Goal: Complete application form

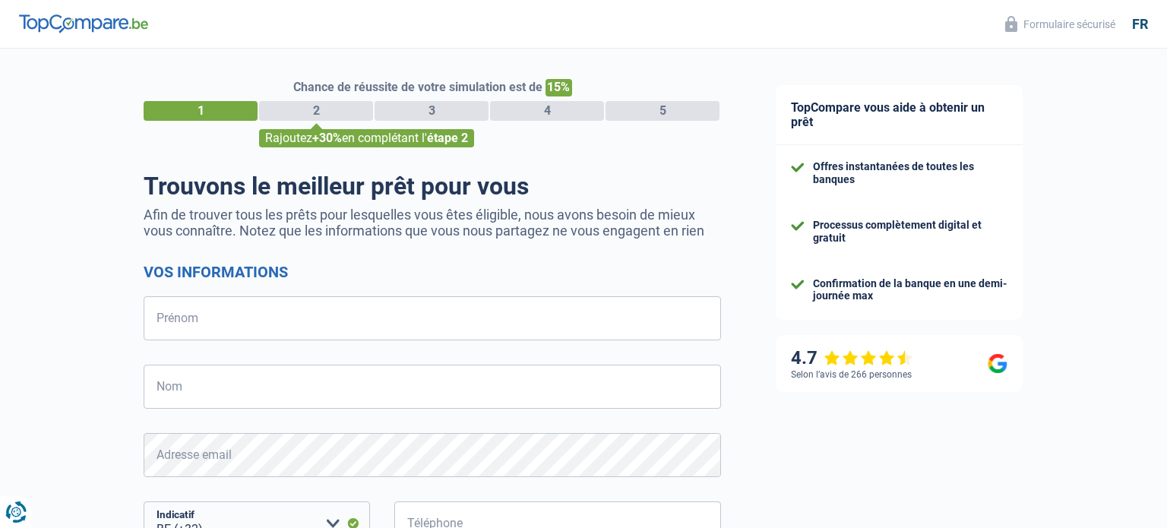
select select "32"
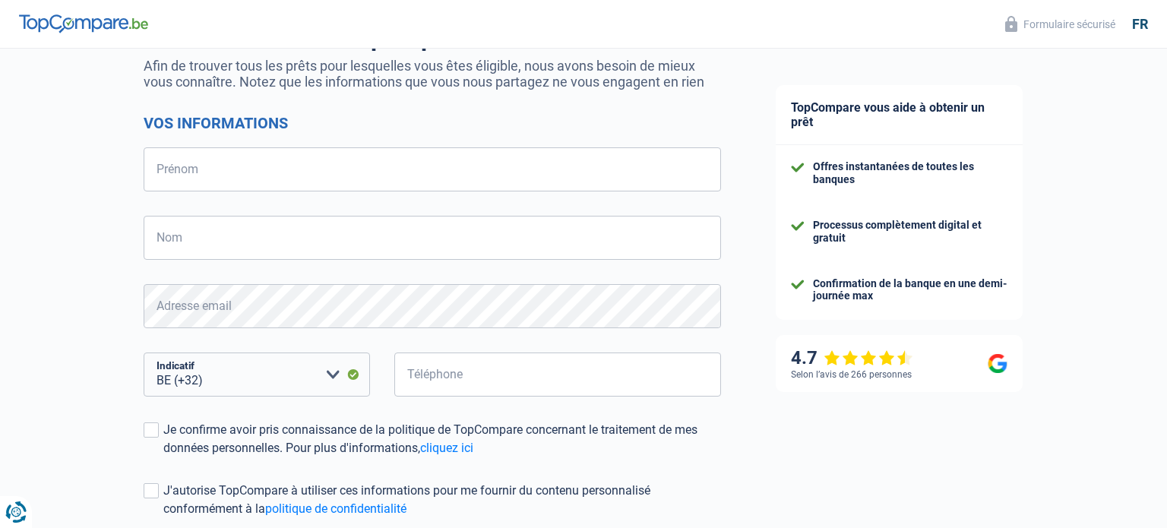
scroll to position [197, 0]
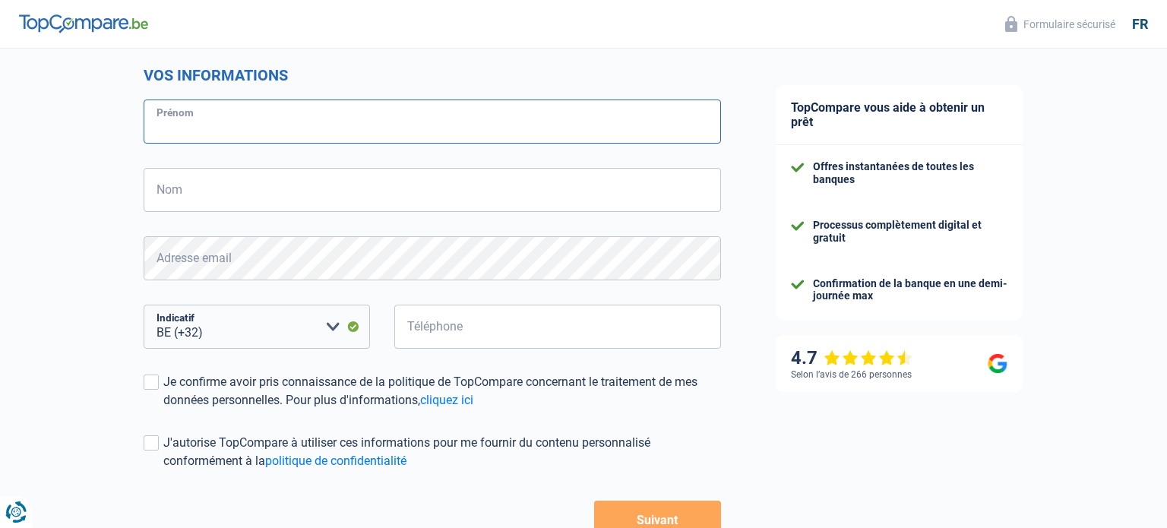
click at [379, 128] on input "Prénom" at bounding box center [433, 122] width 578 height 44
click at [359, 173] on input "Nom" at bounding box center [433, 190] width 578 height 44
click at [293, 132] on input "Prénom" at bounding box center [433, 122] width 578 height 44
type input "[PERSON_NAME]"
type input "Bauduin"
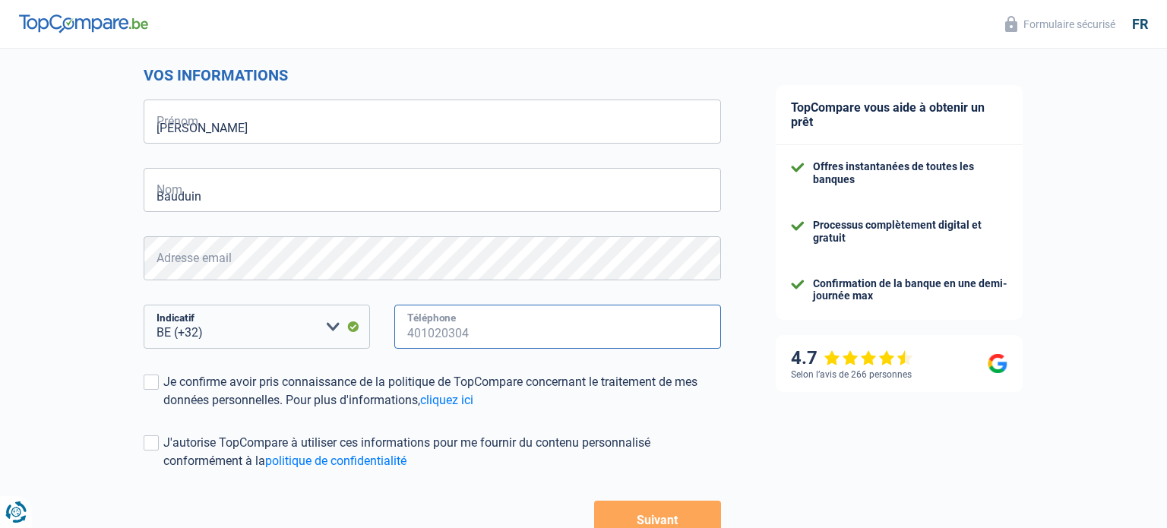
type input "470809913"
